Goal: Transaction & Acquisition: Purchase product/service

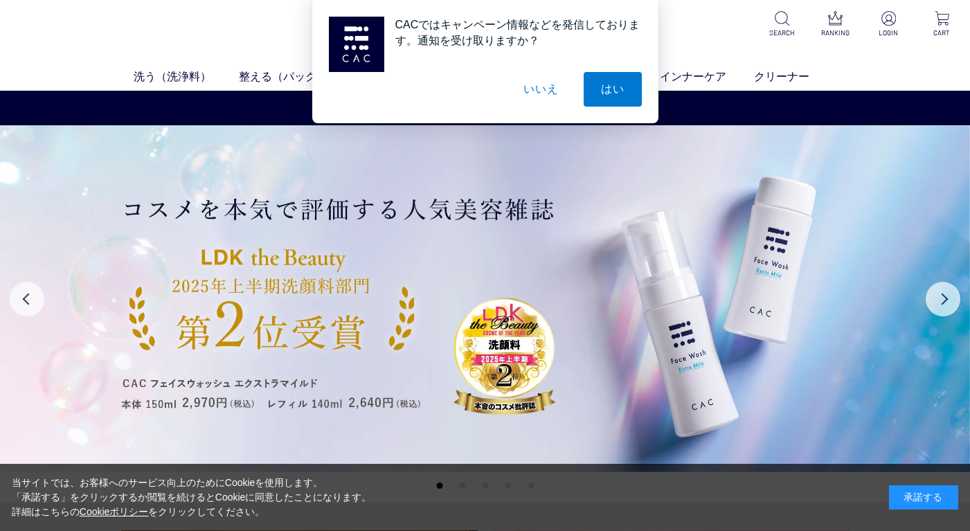
drag, startPoint x: 542, startPoint y: 84, endPoint x: 556, endPoint y: 92, distance: 16.2
click at [542, 84] on button "いいえ" at bounding box center [540, 89] width 69 height 35
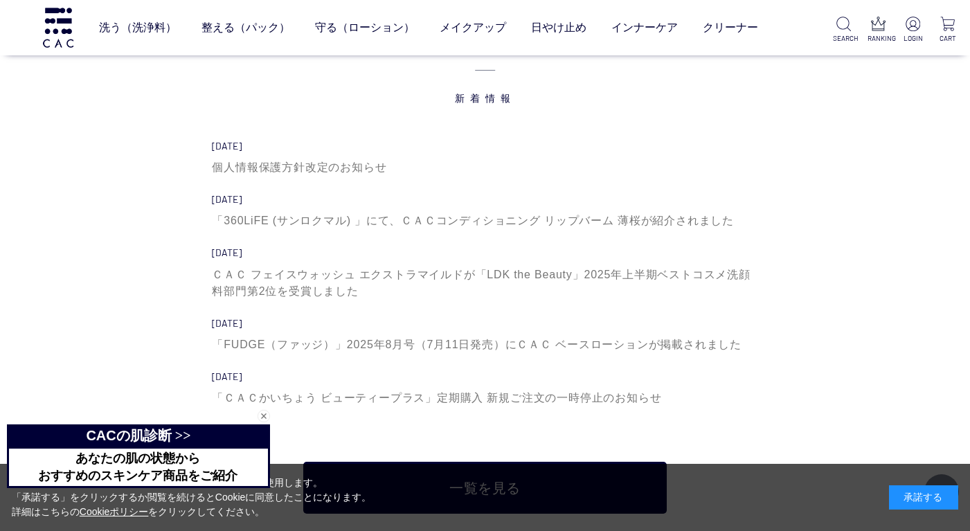
scroll to position [4572, 0]
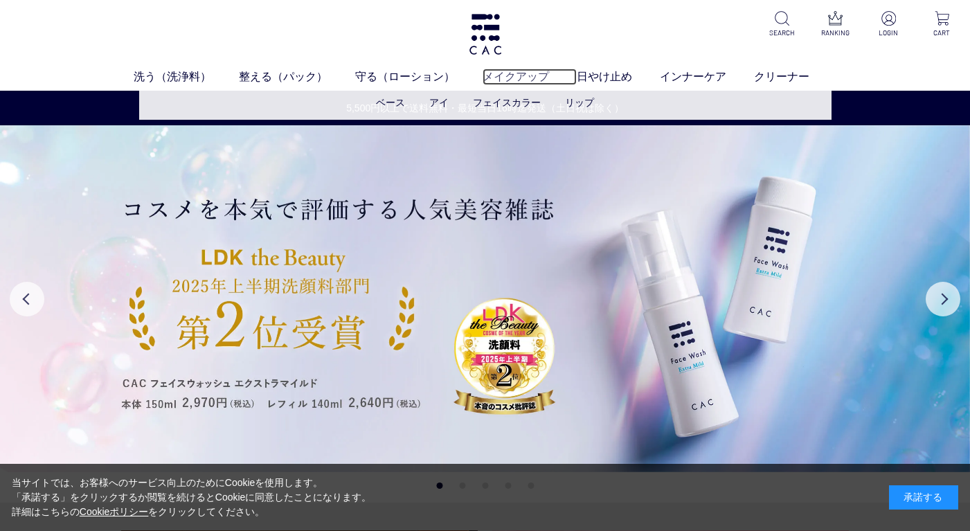
click at [499, 73] on link "メイクアップ" at bounding box center [530, 77] width 94 height 17
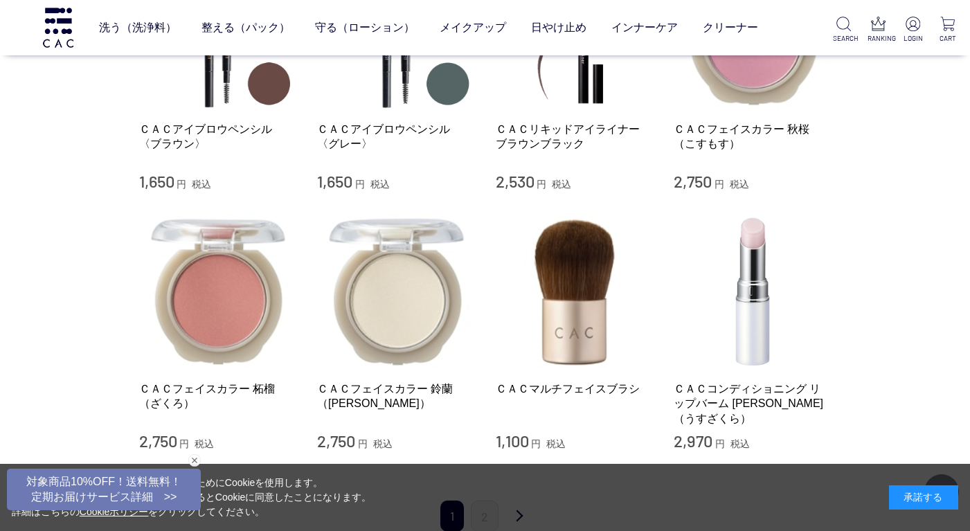
scroll to position [1470, 0]
